Goal: Task Accomplishment & Management: Use online tool/utility

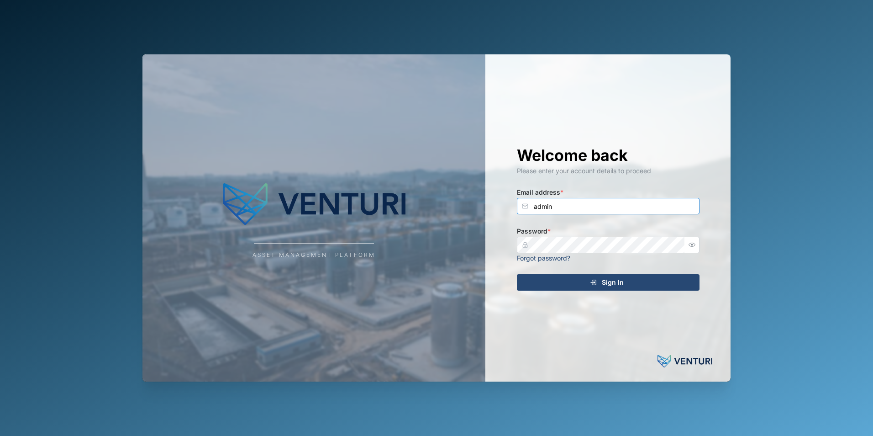
click at [623, 200] on input "admin" at bounding box center [608, 206] width 183 height 16
type input "[PERSON_NAME][EMAIL_ADDRESS][DOMAIN_NAME]"
click at [608, 285] on span "Sign In" at bounding box center [613, 282] width 22 height 16
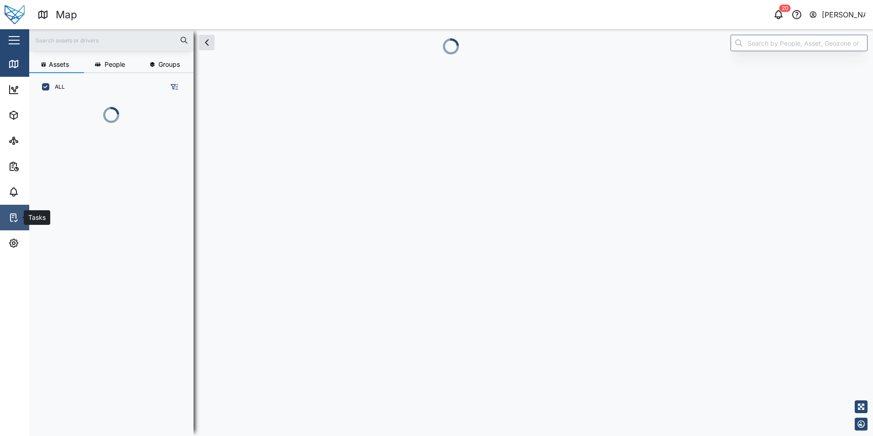
scroll to position [324, 143]
click at [11, 219] on icon at bounding box center [13, 217] width 5 height 7
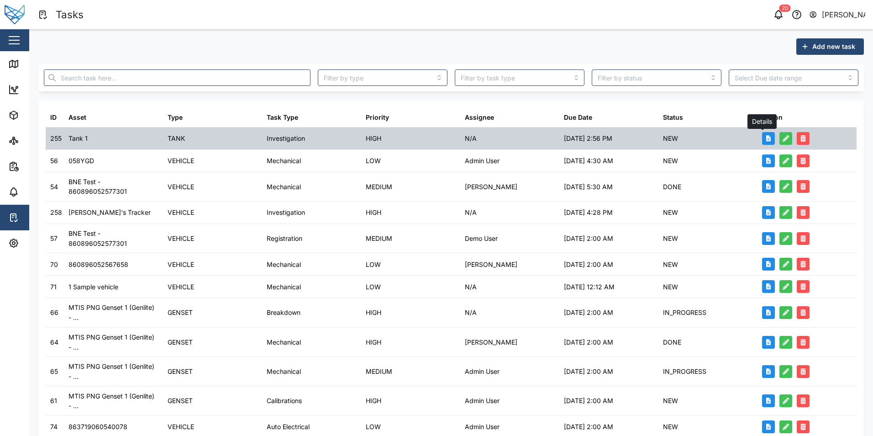
click at [766, 139] on icon "button" at bounding box center [768, 138] width 5 height 6
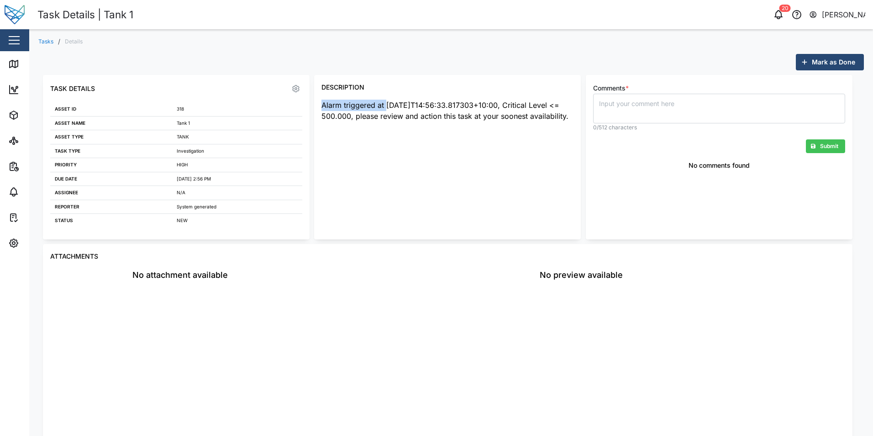
drag, startPoint x: 323, startPoint y: 104, endPoint x: 386, endPoint y: 106, distance: 63.0
click at [386, 106] on div "Alarm triggered at [DATE]T14:56:33.817303+10:00, Critical Level <= 500.000, ple…" at bounding box center [447, 111] width 252 height 23
drag, startPoint x: 355, startPoint y: 116, endPoint x: 441, endPoint y: 115, distance: 85.4
click at [441, 115] on div "Alarm triggered at [DATE]T14:56:33.817303+10:00, Critical Level <= 500.000, ple…" at bounding box center [447, 111] width 252 height 23
copy div "please review and action"
